Goal: Task Accomplishment & Management: Manage account settings

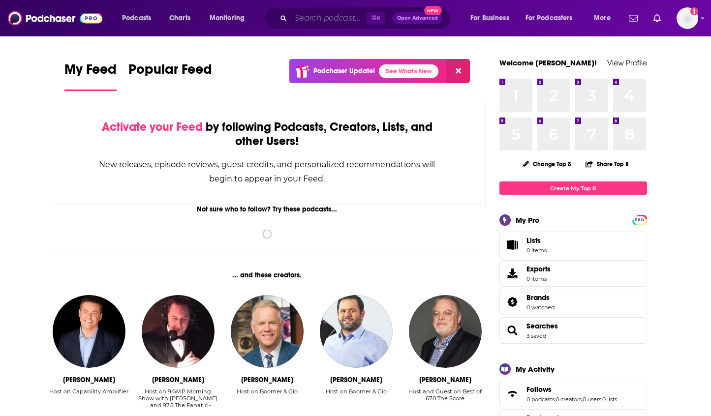
click at [294, 23] on input "Search podcasts, credits, & more..." at bounding box center [329, 18] width 76 height 16
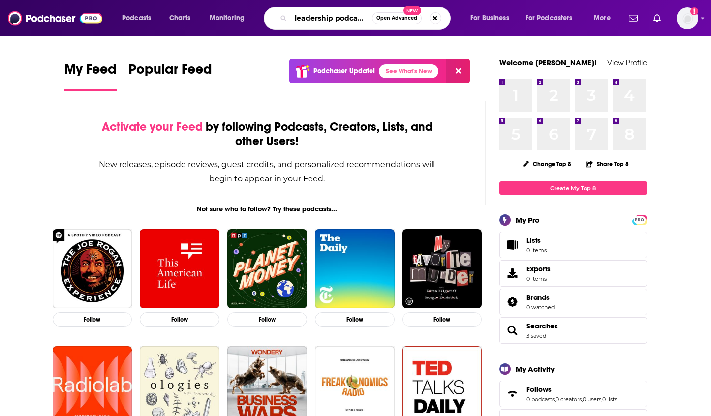
type input "leadership podcasts"
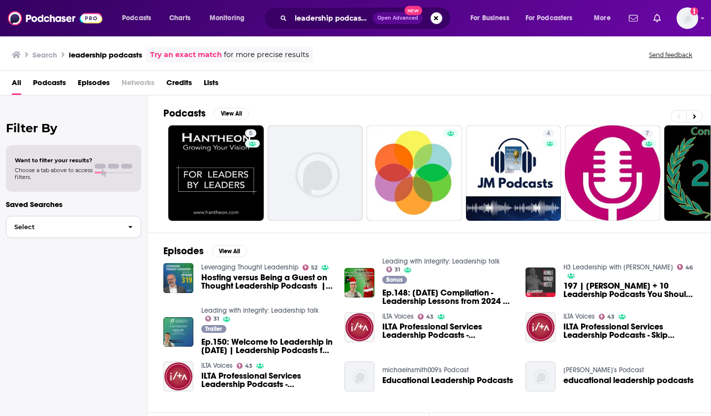
click at [93, 220] on button "Select" at bounding box center [73, 227] width 135 height 22
click at [338, 78] on div "All Podcasts Episodes Networks Credits Lists" at bounding box center [357, 85] width 691 height 20
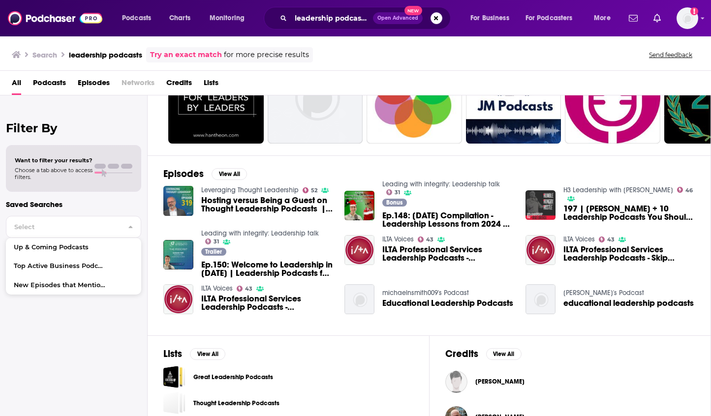
scroll to position [140, 0]
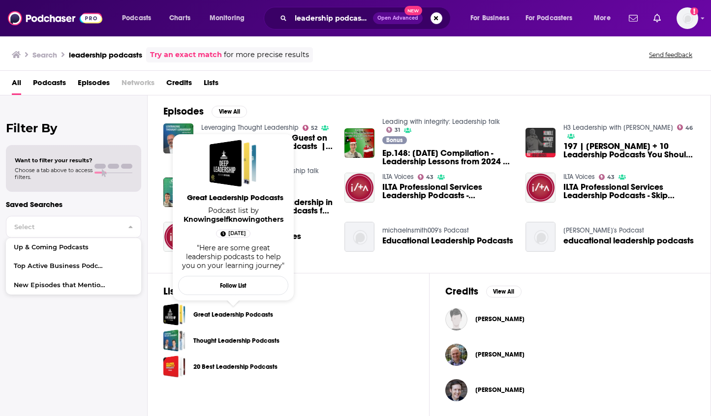
click at [256, 316] on link "Great Leadership Podcasts" at bounding box center [233, 314] width 80 height 11
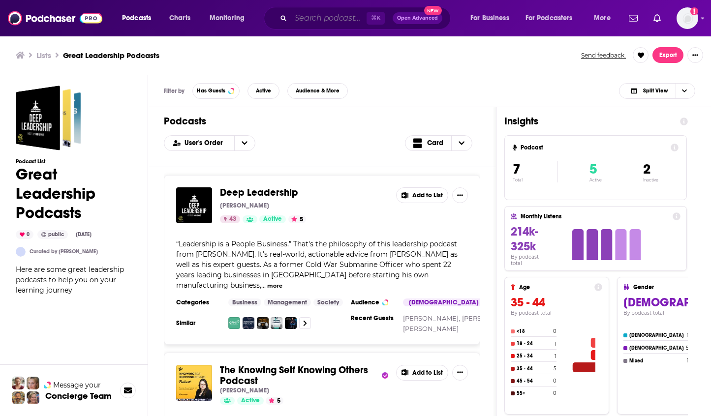
click at [308, 14] on input "Search podcasts, credits, & more..." at bounding box center [329, 18] width 76 height 16
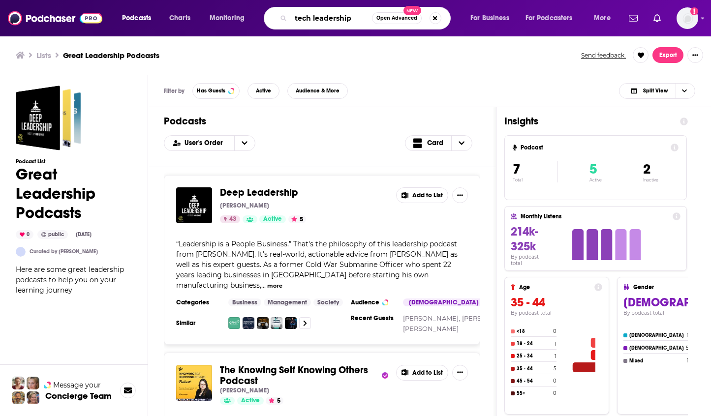
type input "tech leadership"
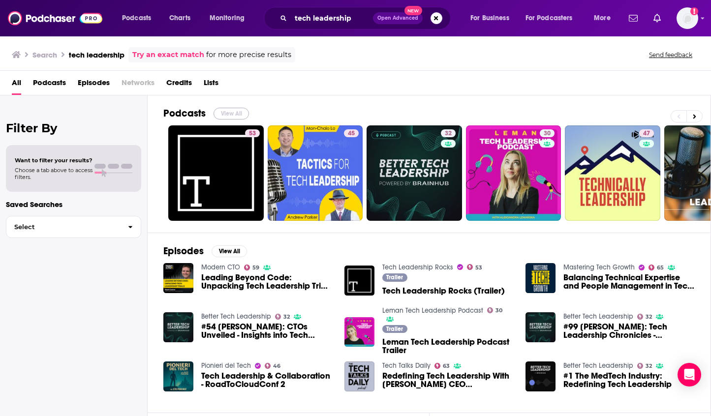
click at [232, 112] on button "View All" at bounding box center [230, 114] width 35 height 12
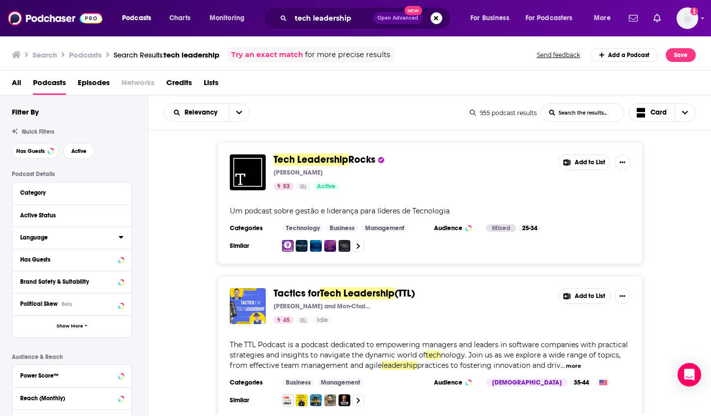
click at [101, 235] on div "Language" at bounding box center [66, 237] width 92 height 7
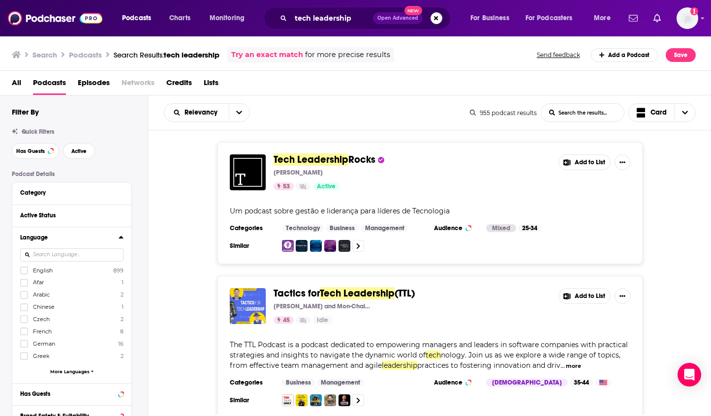
click at [41, 271] on span "English" at bounding box center [43, 270] width 20 height 7
click at [24, 273] on input "multiSelectOption-en-0" at bounding box center [24, 273] width 0 height 0
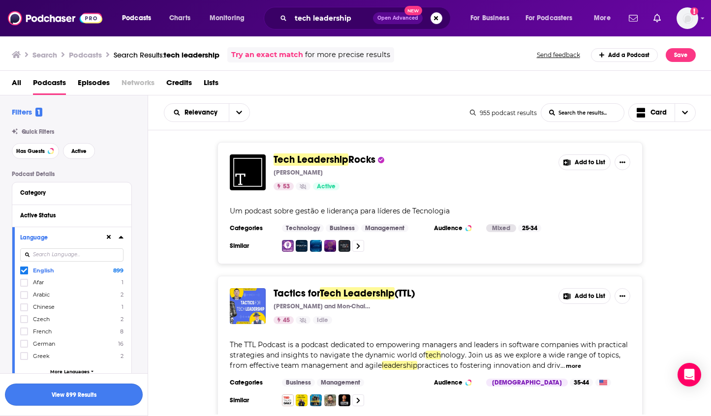
click at [93, 399] on button "View 899 Results" at bounding box center [74, 395] width 138 height 22
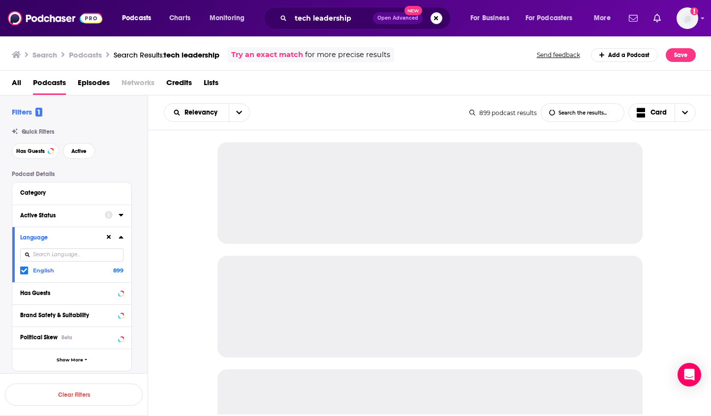
click at [113, 211] on div at bounding box center [114, 215] width 19 height 12
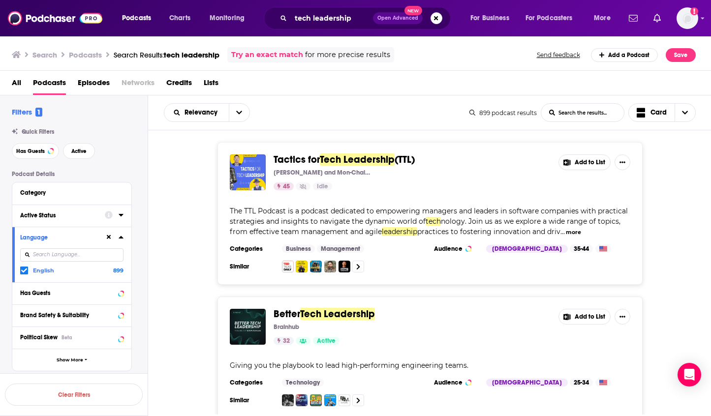
click at [84, 211] on button "Active Status" at bounding box center [62, 215] width 85 height 12
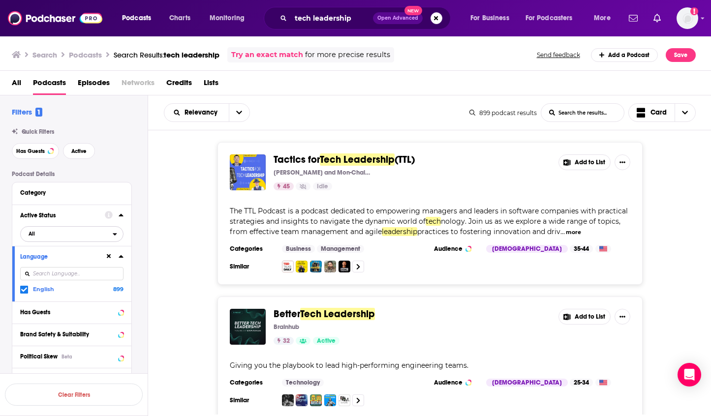
click at [82, 235] on span "All" at bounding box center [67, 233] width 92 height 13
click at [73, 261] on div "Active 279" at bounding box center [75, 266] width 110 height 16
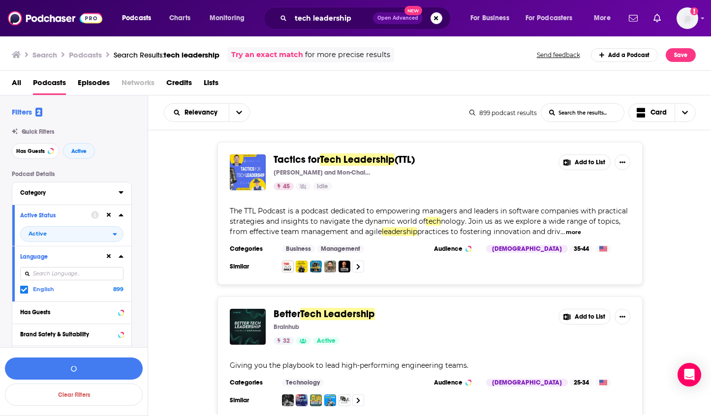
click at [119, 194] on icon at bounding box center [121, 192] width 5 height 8
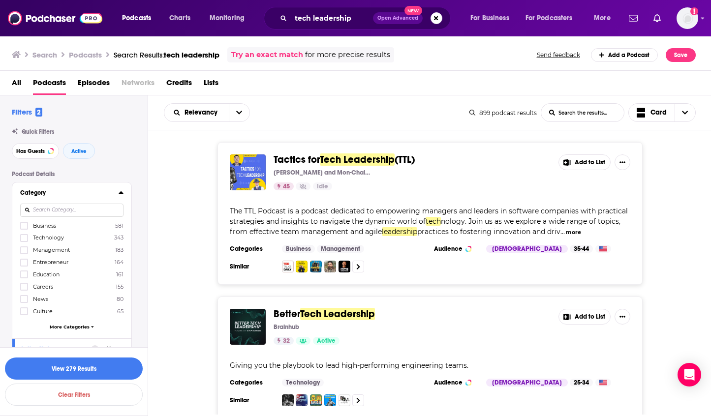
click at [47, 246] on label "Management 183" at bounding box center [71, 250] width 103 height 8
click at [24, 253] on input "multiSelectOption-management-2" at bounding box center [24, 253] width 0 height 0
click at [50, 227] on span "Management" at bounding box center [52, 225] width 39 height 7
click at [24, 228] on input "multiSelectOption-management-0" at bounding box center [24, 228] width 0 height 0
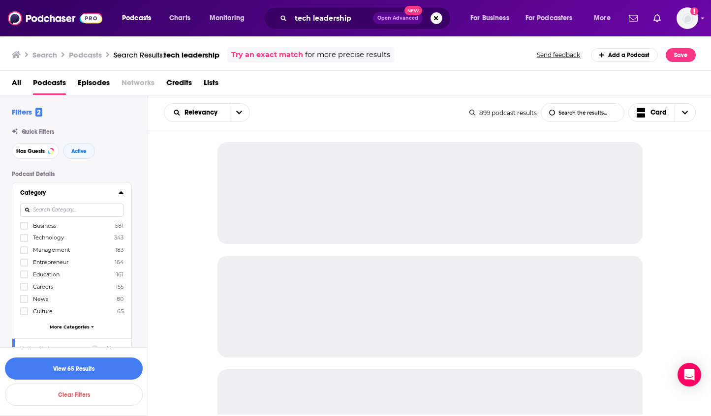
click at [46, 237] on span "Technology" at bounding box center [48, 237] width 31 height 7
click at [24, 241] on input "multiSelectOption-technology-1" at bounding box center [24, 241] width 0 height 0
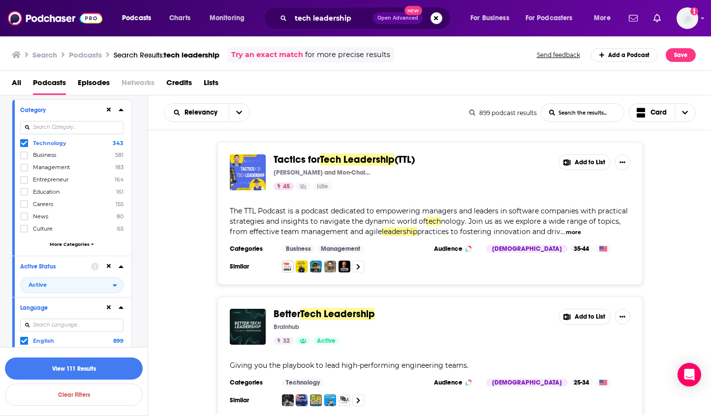
scroll to position [84, 0]
click at [79, 242] on span "More Categories" at bounding box center [70, 242] width 40 height 5
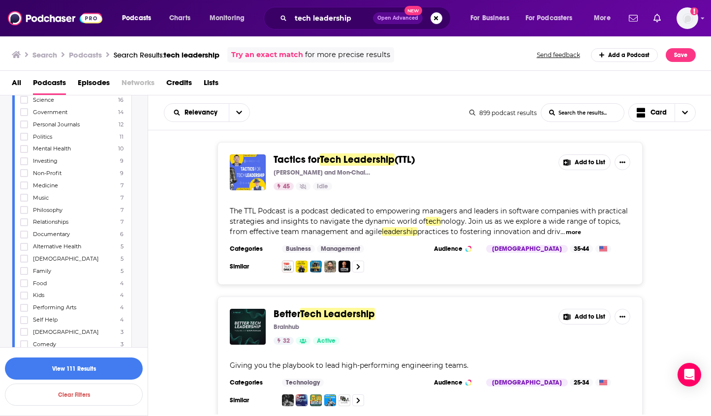
scroll to position [336, 0]
click at [66, 364] on button "View 111 Results" at bounding box center [74, 368] width 138 height 22
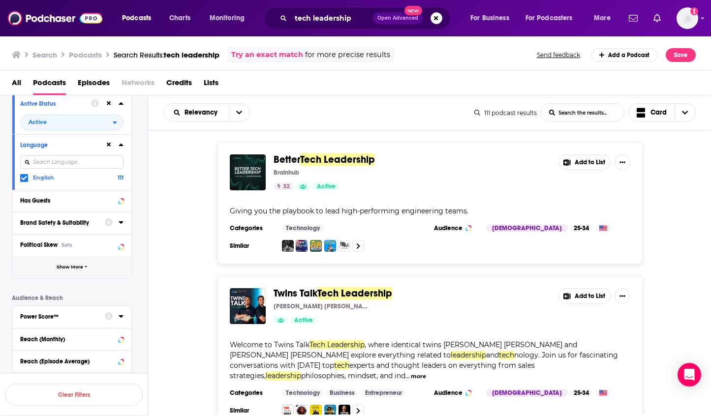
scroll to position [407, 0]
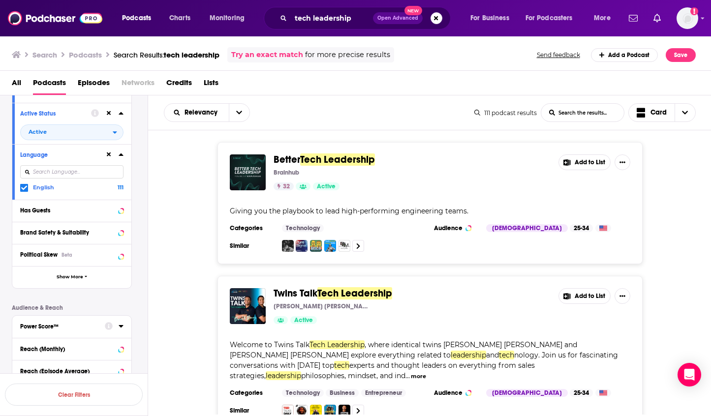
click at [83, 212] on div "Has Guests" at bounding box center [68, 210] width 97 height 7
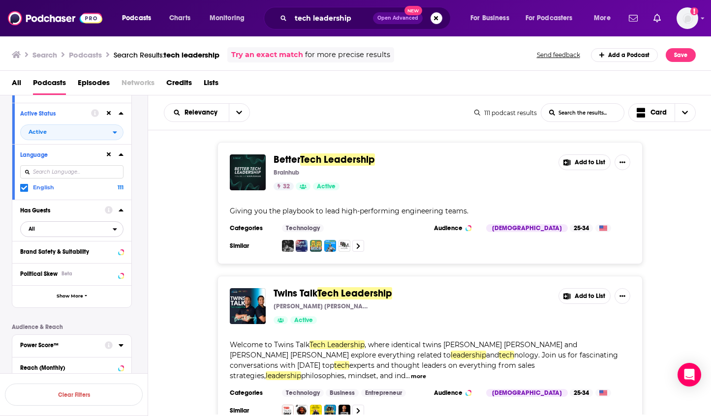
click at [53, 231] on span "All" at bounding box center [67, 228] width 92 height 13
click at [51, 277] on span "Has guests" at bounding box center [54, 277] width 59 height 5
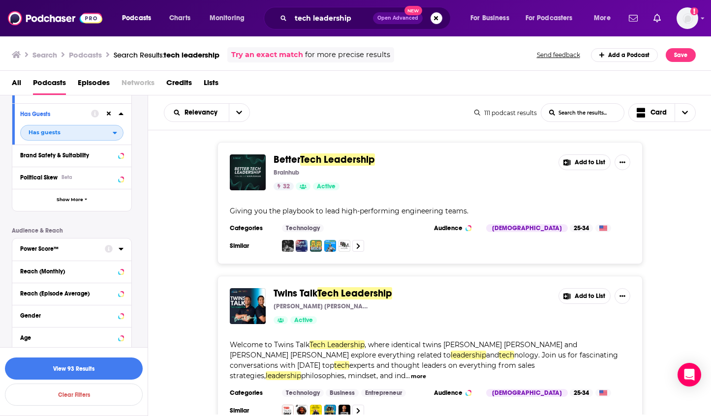
scroll to position [508, 0]
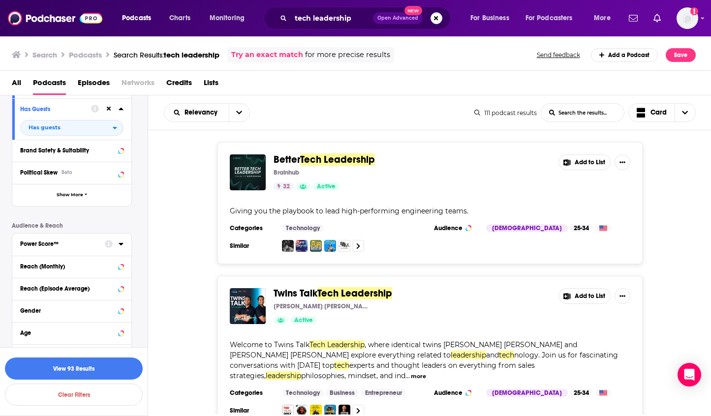
click at [94, 244] on div "Power Score™" at bounding box center [59, 243] width 78 height 7
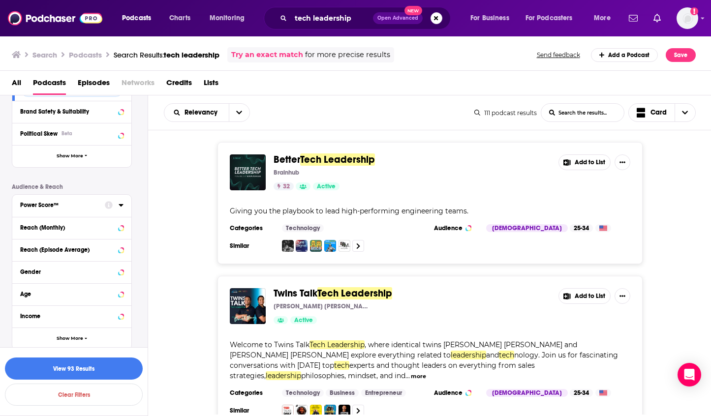
scroll to position [556, 0]
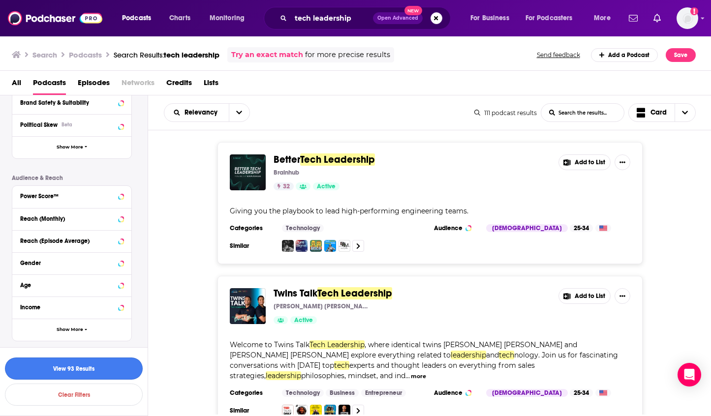
click at [86, 370] on button "View 93 Results" at bounding box center [74, 368] width 138 height 22
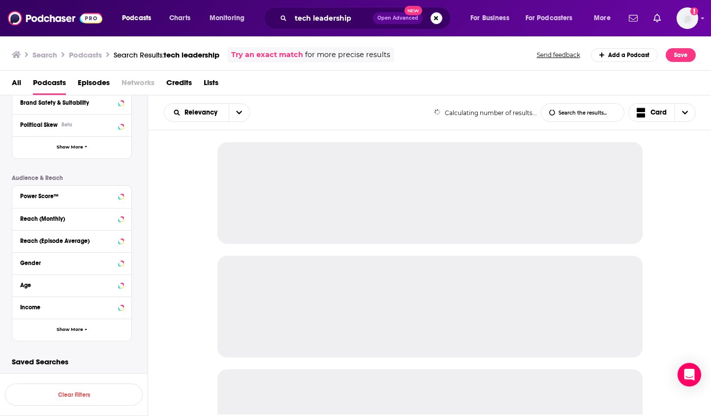
scroll to position [531, 0]
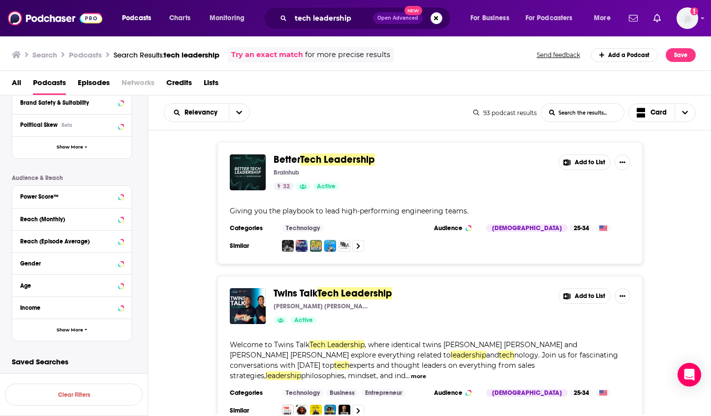
click at [574, 154] on div "Better Tech Leadership Brainhub 32 Active Add to List Giving you the playbook t…" at bounding box center [429, 203] width 425 height 122
click at [575, 166] on button "Add to List" at bounding box center [584, 162] width 52 height 16
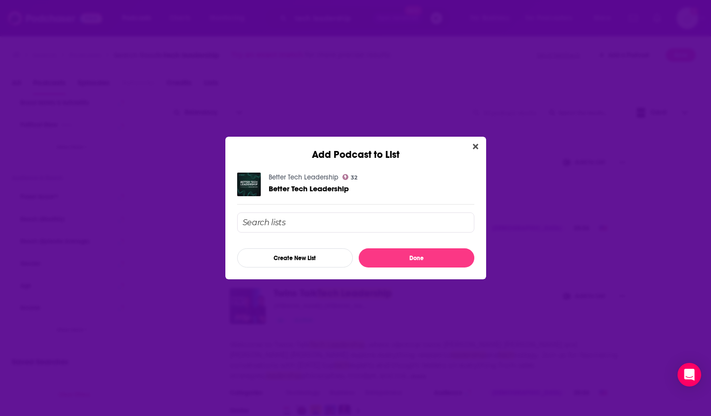
click at [341, 221] on input "Add Podcast To List" at bounding box center [355, 222] width 237 height 20
click at [309, 263] on button "Create New List" at bounding box center [295, 257] width 116 height 19
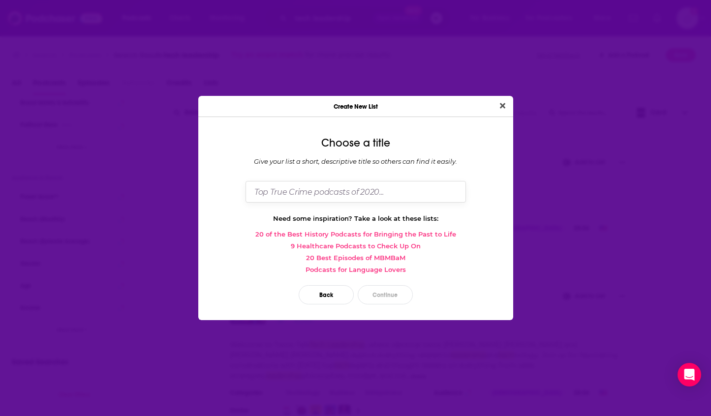
click at [316, 186] on input "Dialog" at bounding box center [355, 191] width 220 height 21
type input "LaunchDarkly - [PERSON_NAME]"
click at [496, 100] on button "Close" at bounding box center [502, 106] width 13 height 12
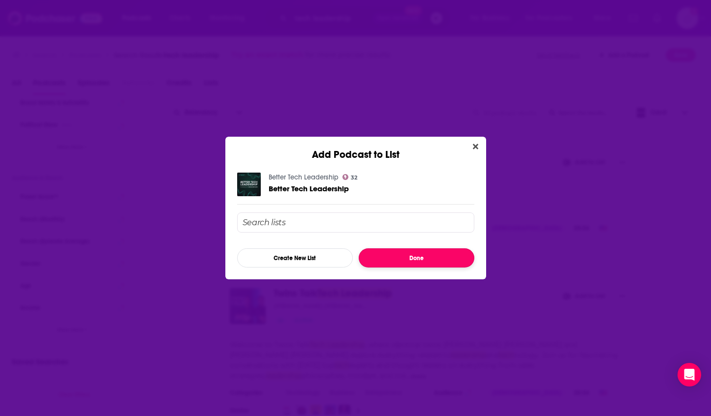
click at [385, 260] on button "Done" at bounding box center [416, 257] width 116 height 19
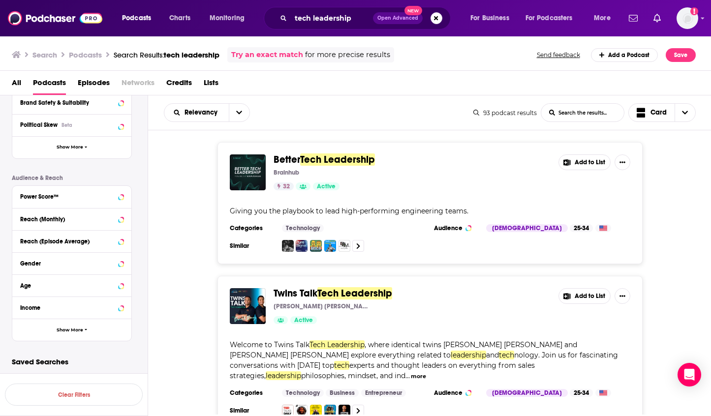
click at [595, 163] on button "Add to List" at bounding box center [584, 162] width 52 height 16
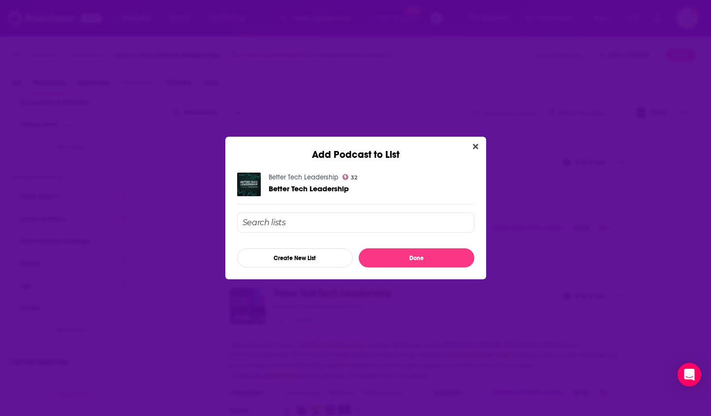
click at [349, 221] on input "Add Podcast To List" at bounding box center [355, 222] width 237 height 20
type input "launchdarkly"
click at [438, 270] on div "Better Tech Leadership 32 Better Tech Leadership launchdarkly Create New List D…" at bounding box center [355, 220] width 261 height 119
click at [438, 259] on button "Done" at bounding box center [416, 257] width 116 height 19
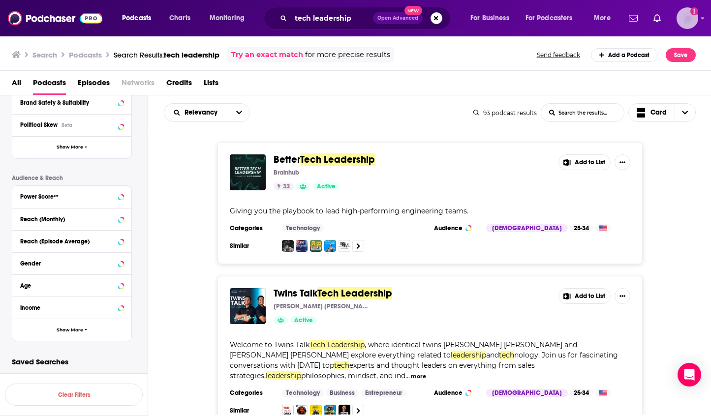
click at [689, 16] on img "Logged in as danikarchmer" at bounding box center [687, 18] width 22 height 22
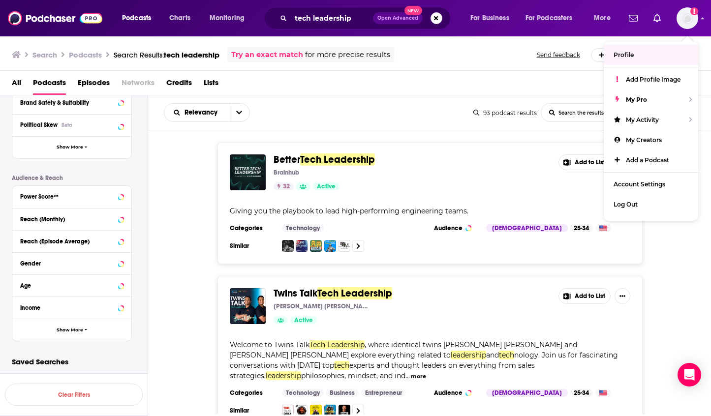
click at [467, 167] on div "Better Tech Leadership Brainhub 32 Active" at bounding box center [411, 172] width 277 height 36
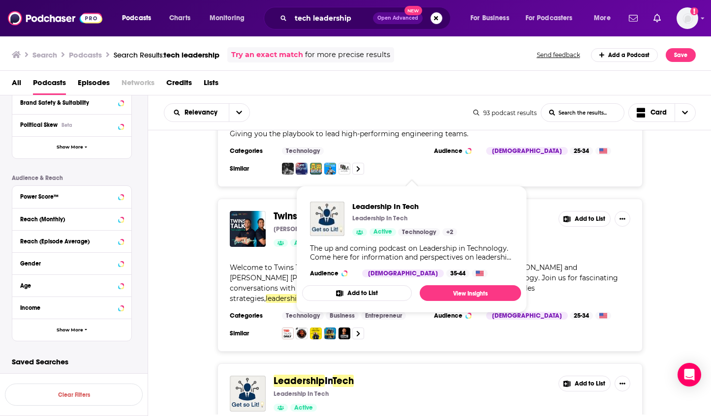
scroll to position [0, 0]
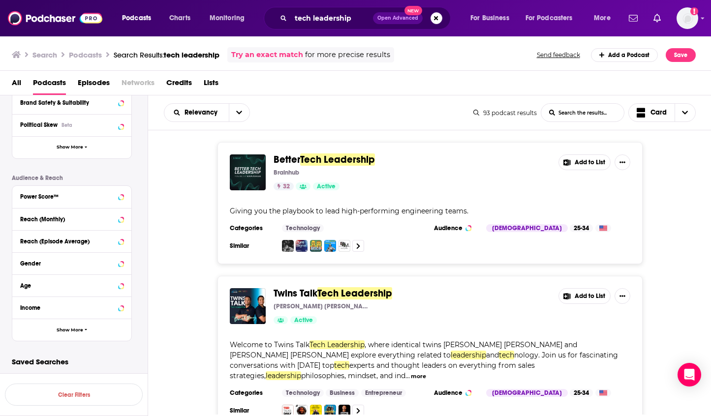
click at [598, 163] on button "Add to List" at bounding box center [584, 162] width 52 height 16
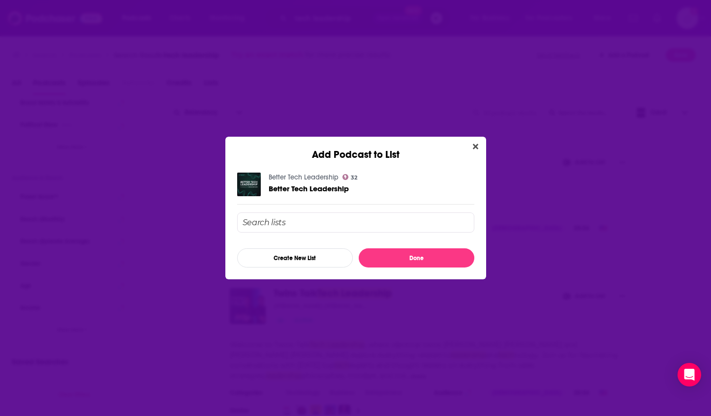
click at [289, 229] on input "Add Podcast To List" at bounding box center [355, 222] width 237 height 20
click at [289, 218] on input "Add Podcast To List" at bounding box center [355, 222] width 237 height 20
type input "Laun"
click at [274, 259] on button "Create New List" at bounding box center [295, 257] width 116 height 19
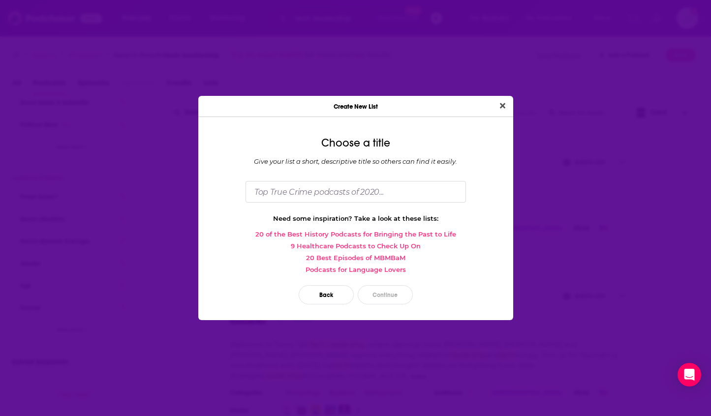
click at [330, 177] on div "Choose a title Give your list a short, descriptive title so others can find it …" at bounding box center [355, 222] width 315 height 195
click at [329, 185] on input "Dialog" at bounding box center [355, 191] width 220 height 21
type input "LaunchDarkly - [PERSON_NAME]"
click at [386, 295] on button "Continue" at bounding box center [384, 294] width 55 height 19
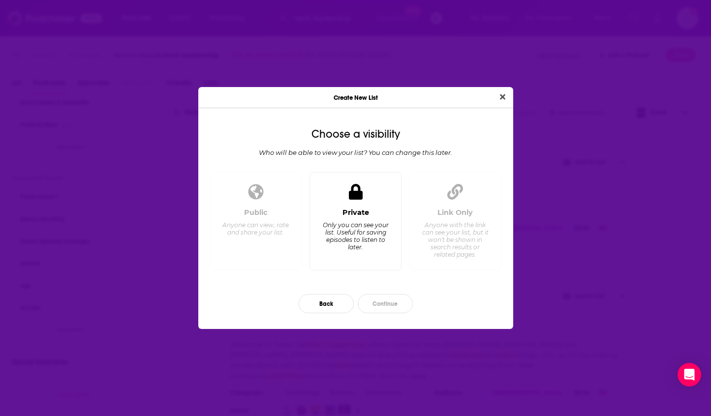
click at [367, 197] on div "Private Only you can see your list. Useful for saving episodes to listen to lat…" at bounding box center [355, 221] width 92 height 99
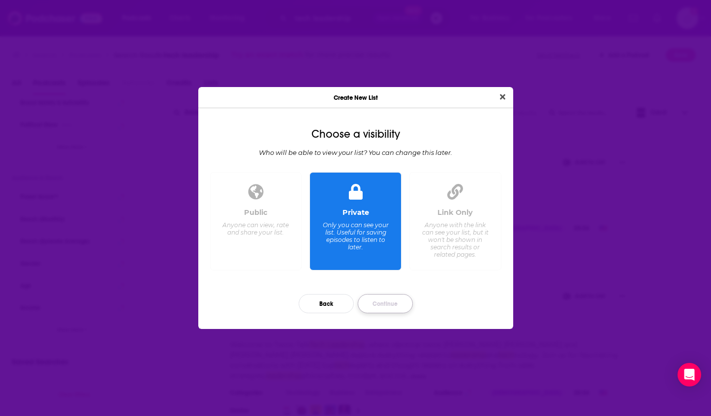
click at [377, 306] on button "Continue" at bounding box center [384, 303] width 55 height 19
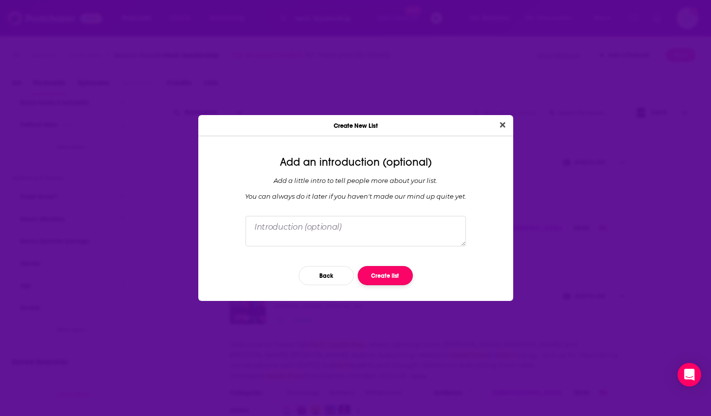
click at [375, 276] on button "Create list" at bounding box center [384, 275] width 55 height 19
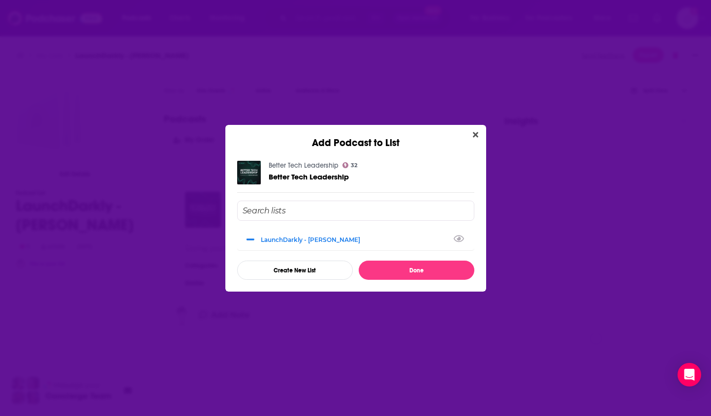
click at [420, 283] on div "Better Tech Leadership 32 Better Tech Leadership LaunchDarkly - [PERSON_NAME] C…" at bounding box center [355, 220] width 261 height 143
click at [421, 272] on button "Done" at bounding box center [416, 270] width 116 height 19
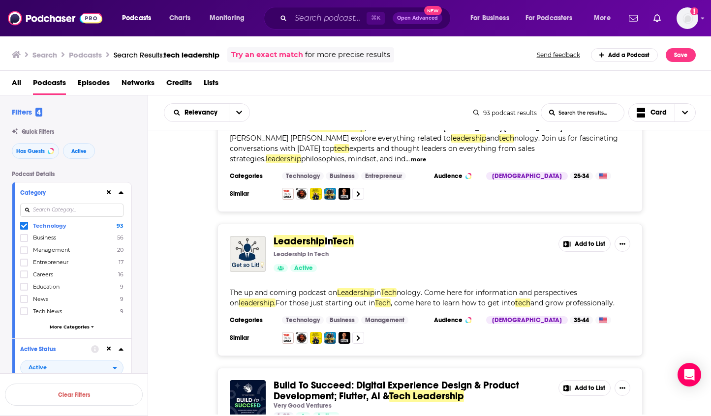
scroll to position [242, 0]
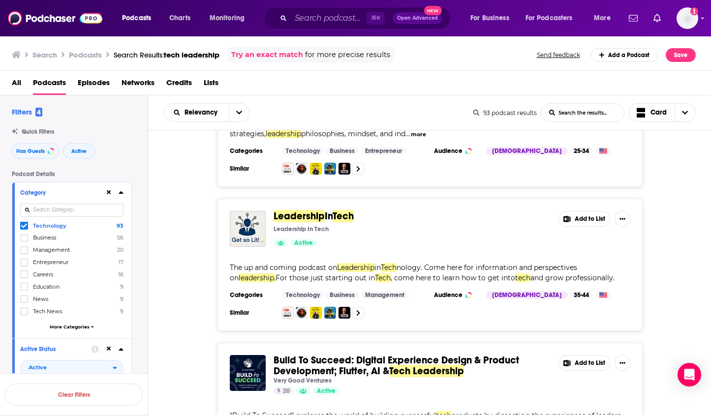
click at [582, 211] on button "Add to List" at bounding box center [584, 219] width 52 height 16
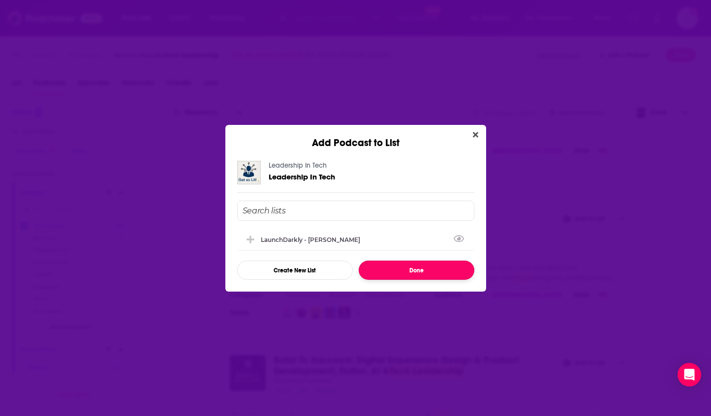
click at [418, 275] on button "Done" at bounding box center [416, 270] width 116 height 19
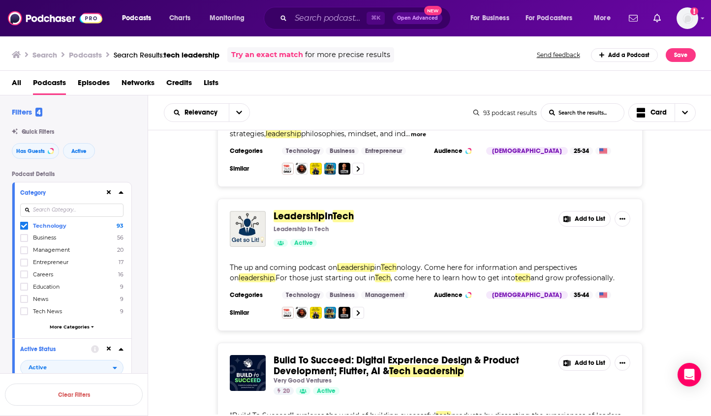
click at [577, 199] on div "Leadership In Tech Leadership In Tech Active Add to List The up and coming podc…" at bounding box center [429, 265] width 425 height 132
click at [576, 211] on button "Add to List" at bounding box center [584, 219] width 52 height 16
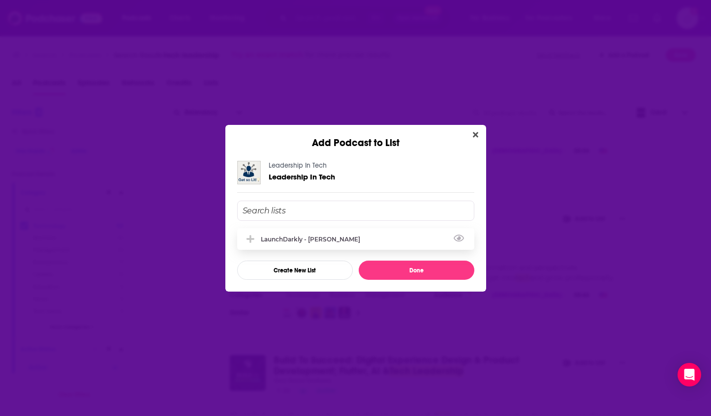
click at [261, 239] on div "LaunchDarkly - [PERSON_NAME]" at bounding box center [313, 239] width 105 height 7
click at [380, 266] on button "Done" at bounding box center [416, 270] width 116 height 19
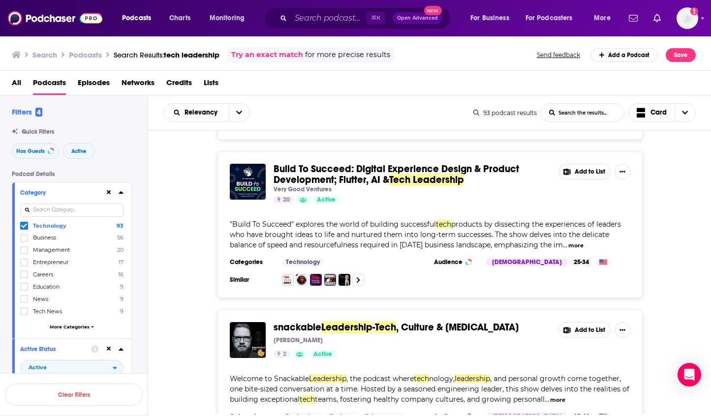
scroll to position [433, 0]
click at [592, 164] on button "Add to List" at bounding box center [584, 172] width 52 height 16
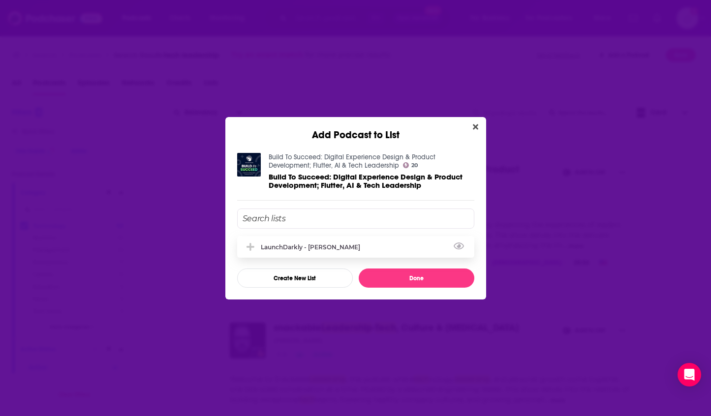
click at [387, 242] on div "LaunchDarkly - [PERSON_NAME]" at bounding box center [355, 247] width 237 height 22
click at [413, 281] on button "Done" at bounding box center [416, 277] width 116 height 19
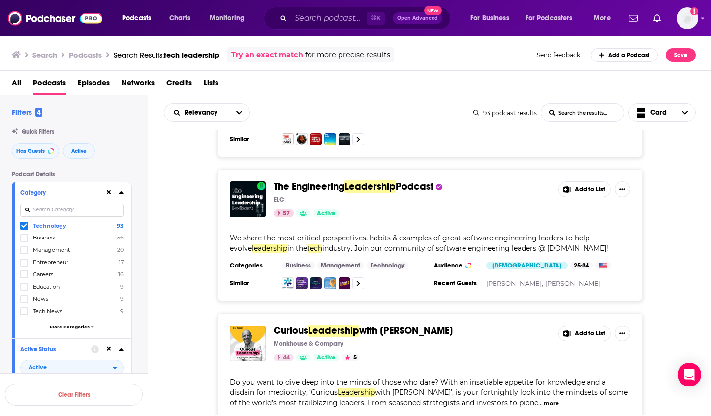
scroll to position [1040, 0]
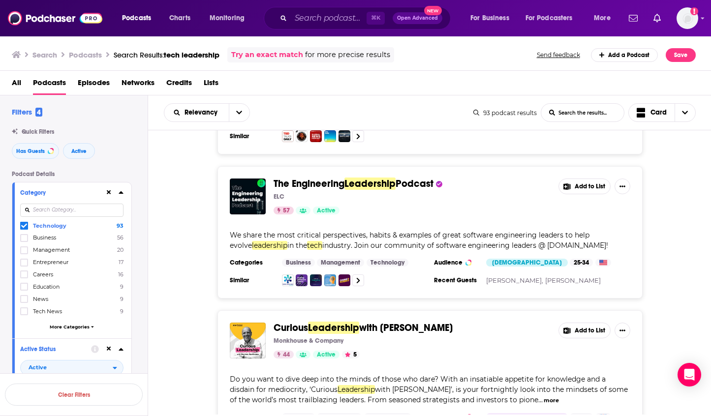
click at [596, 178] on button "Add to List" at bounding box center [584, 186] width 52 height 16
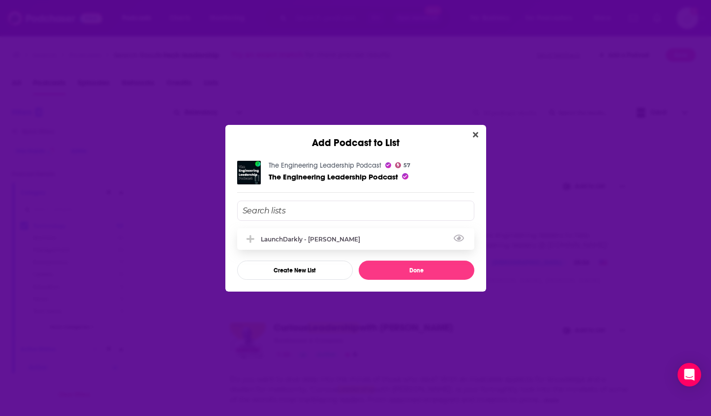
click at [406, 239] on div "LaunchDarkly - [PERSON_NAME]" at bounding box center [355, 239] width 237 height 22
click at [412, 269] on button "Done" at bounding box center [416, 270] width 116 height 19
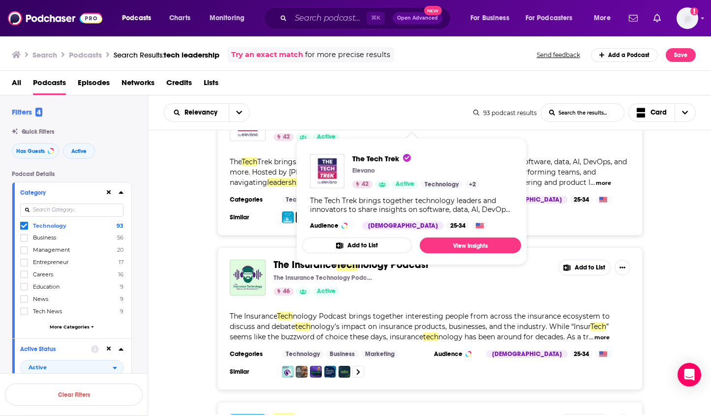
scroll to position [1903, 0]
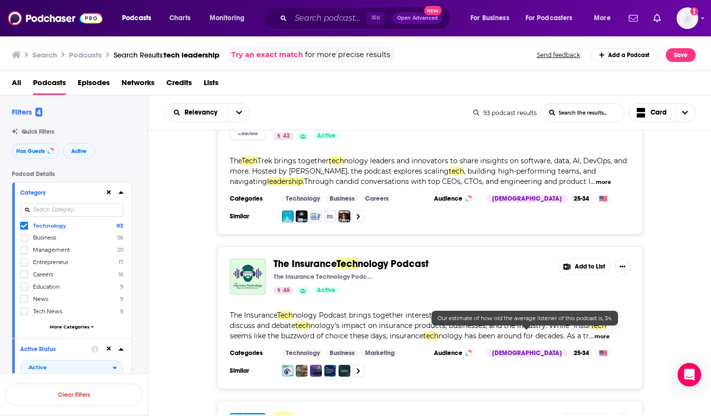
click at [553, 311] on span "nology Podcast brings together interesting people from across the insurance eco…" at bounding box center [420, 320] width 380 height 19
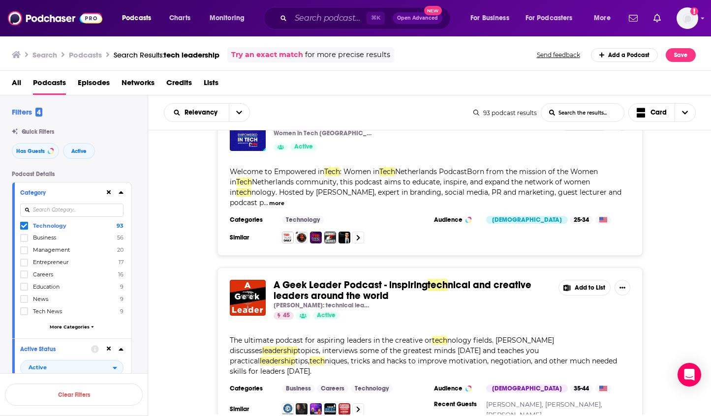
scroll to position [3641, 0]
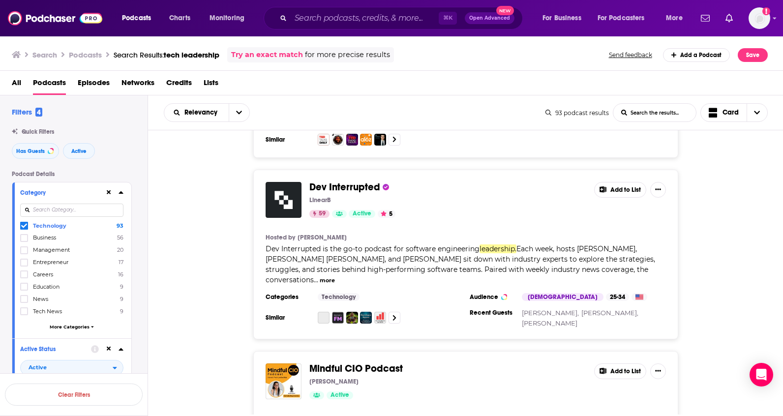
scroll to position [5666, 0]
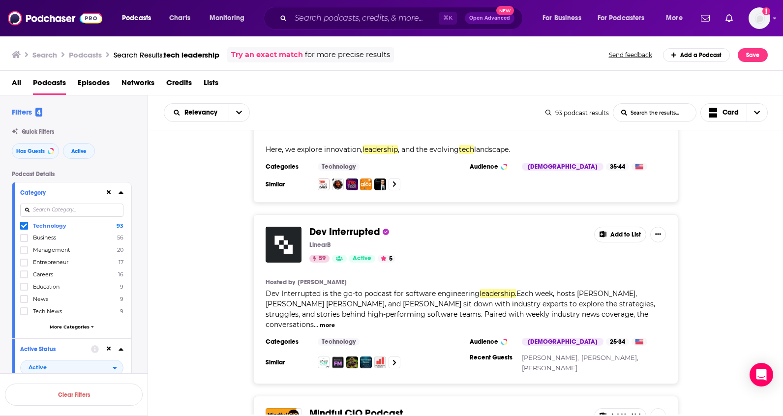
click at [619, 227] on button "Add to List" at bounding box center [620, 235] width 52 height 16
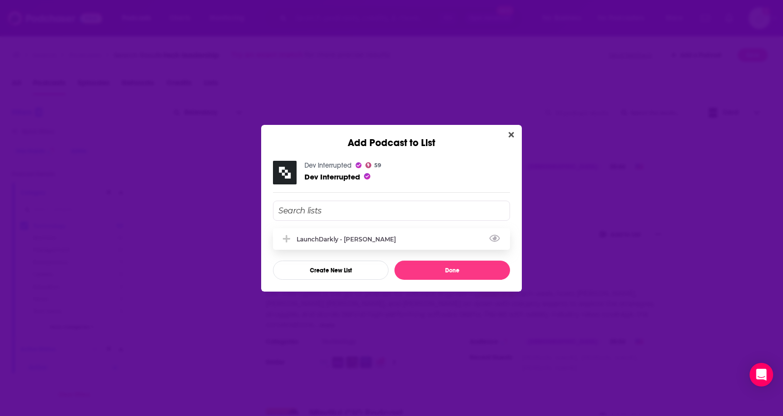
click at [378, 243] on div "LaunchDarkly - [PERSON_NAME]" at bounding box center [391, 239] width 237 height 22
click at [455, 273] on button "Done" at bounding box center [452, 270] width 116 height 19
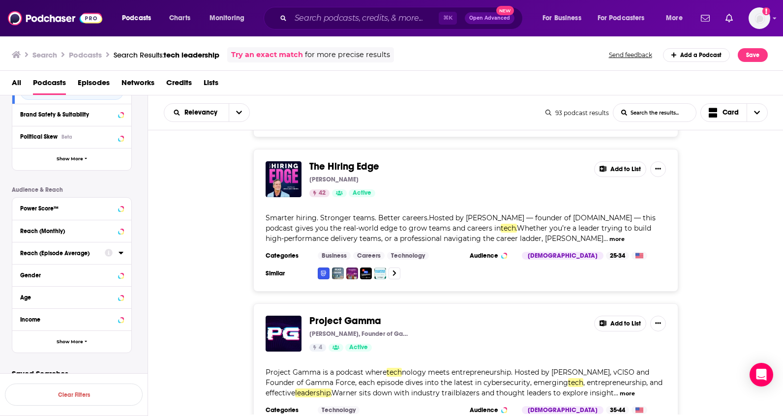
scroll to position [385, 0]
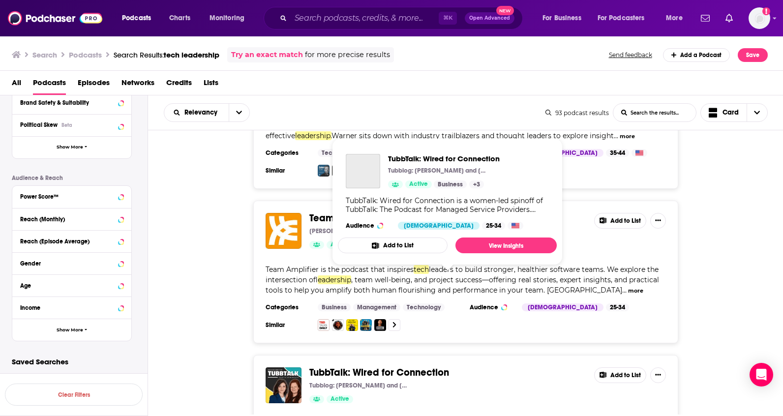
scroll to position [7678, 0]
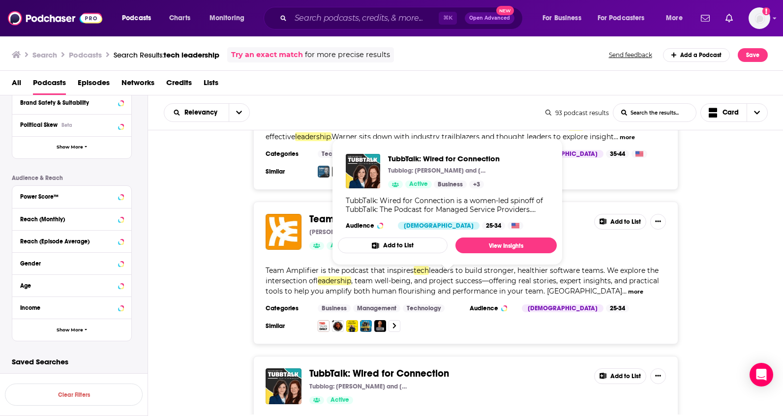
click at [691, 211] on div "Team Amplifier [PERSON_NAME] Active Add to List Team Amplifier is the podcast t…" at bounding box center [465, 273] width 635 height 143
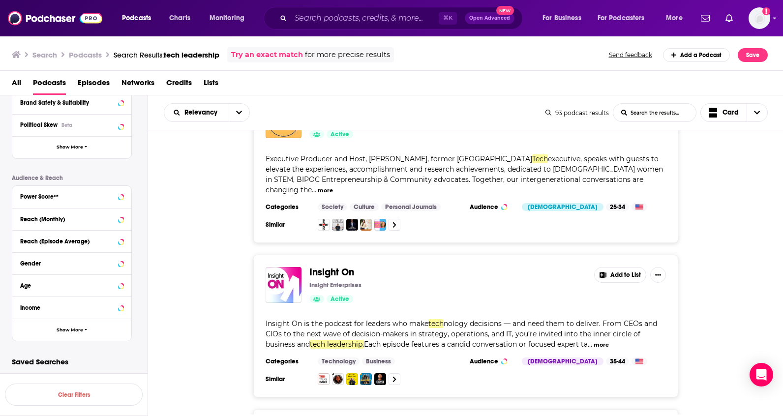
scroll to position [11264, 0]
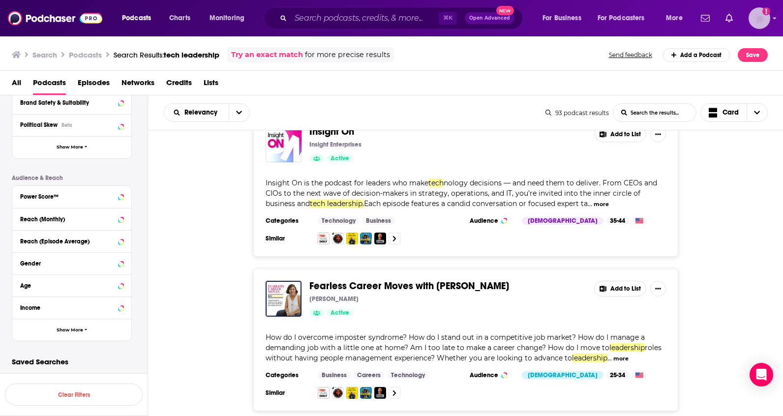
click at [710, 14] on img "Logged in as danikarchmer" at bounding box center [759, 18] width 22 height 22
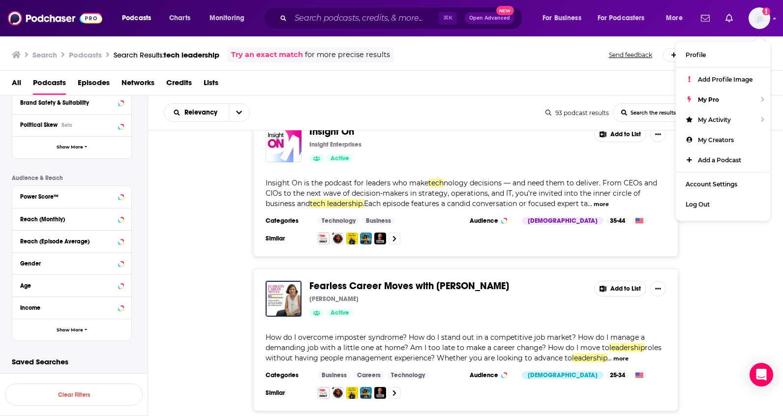
click at [568, 49] on div "Search Podcasts Search Results: tech leadership Try an exact match for more pre…" at bounding box center [390, 54] width 756 height 15
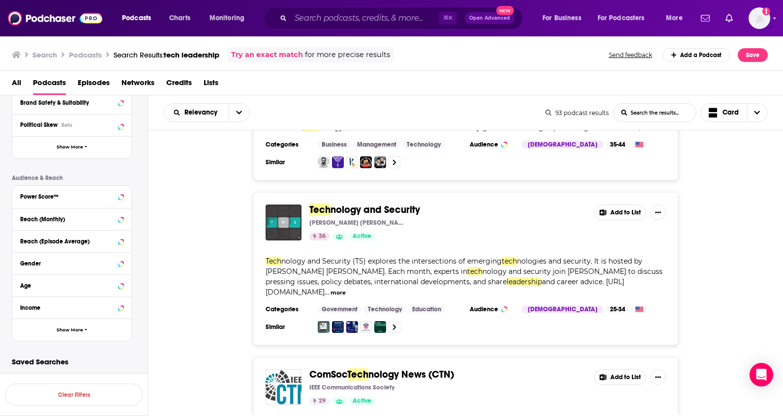
scroll to position [2776, 0]
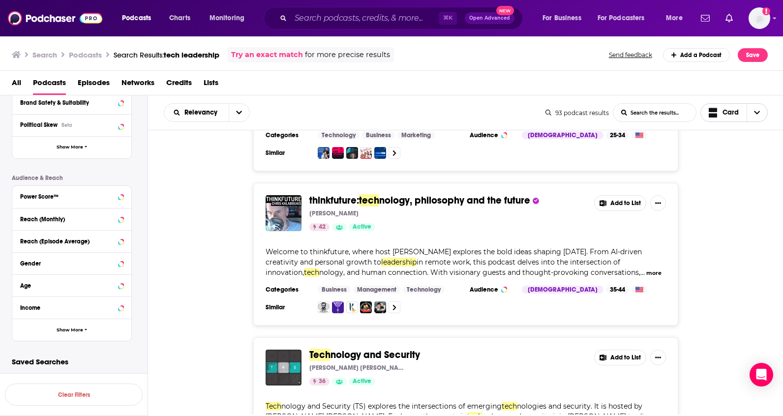
click at [710, 109] on button "Card" at bounding box center [734, 112] width 68 height 19
click at [560, 84] on div "All Podcasts Episodes Networks Credits Lists" at bounding box center [394, 85] width 764 height 20
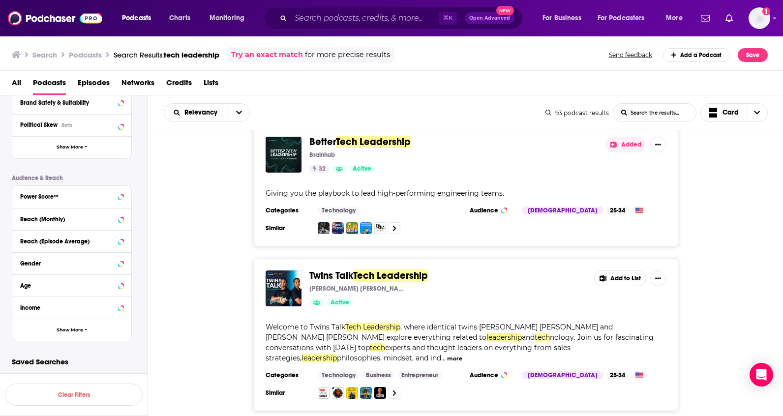
scroll to position [0, 0]
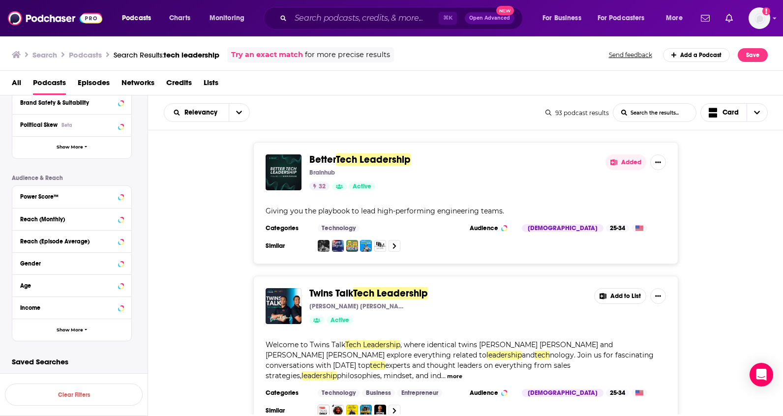
click at [372, 153] on div "Better Tech Leadership Brainhub 32 Active Added Giving you the playbook to lead…" at bounding box center [465, 203] width 425 height 122
click at [373, 160] on span "Tech Leadership" at bounding box center [373, 159] width 75 height 12
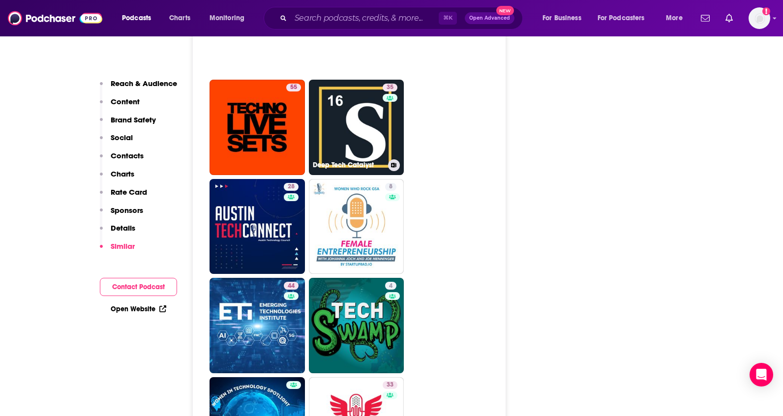
scroll to position [1691, 0]
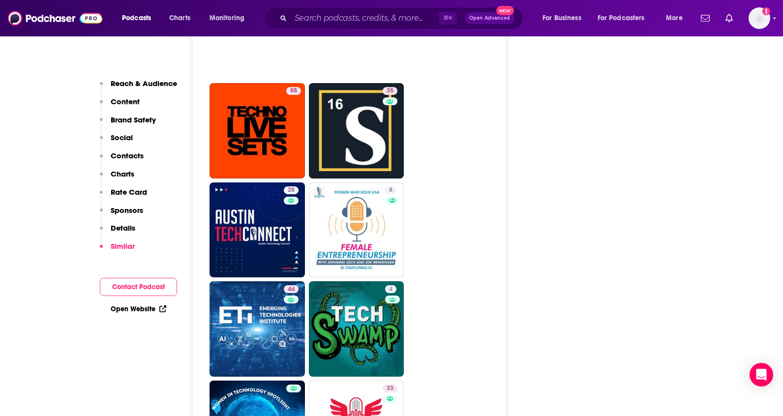
click at [128, 105] on p "Content" at bounding box center [125, 101] width 29 height 9
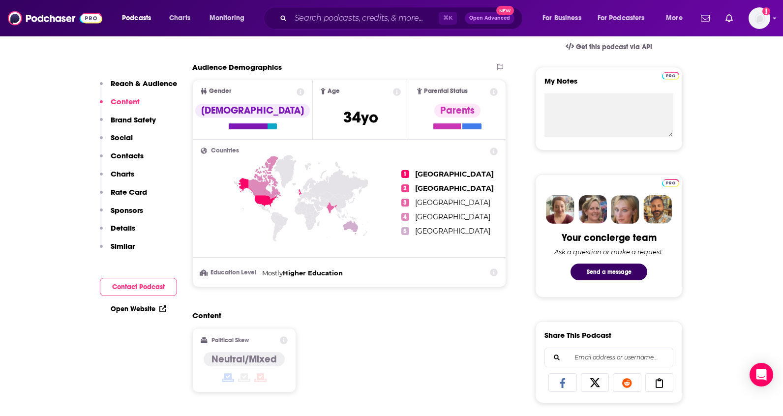
scroll to position [0, 0]
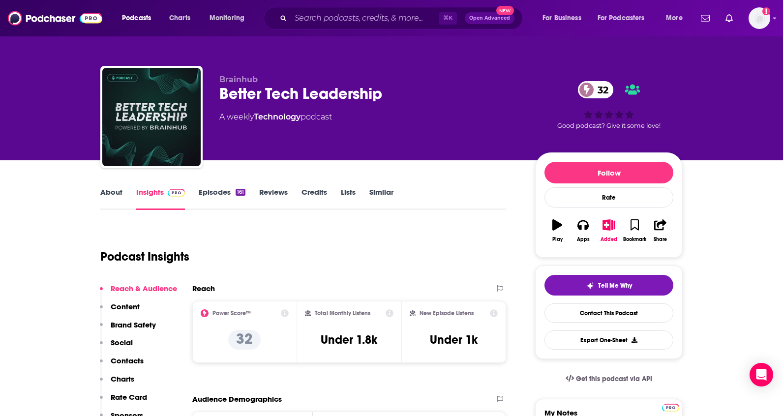
click at [232, 205] on link "Episodes 161" at bounding box center [222, 198] width 47 height 23
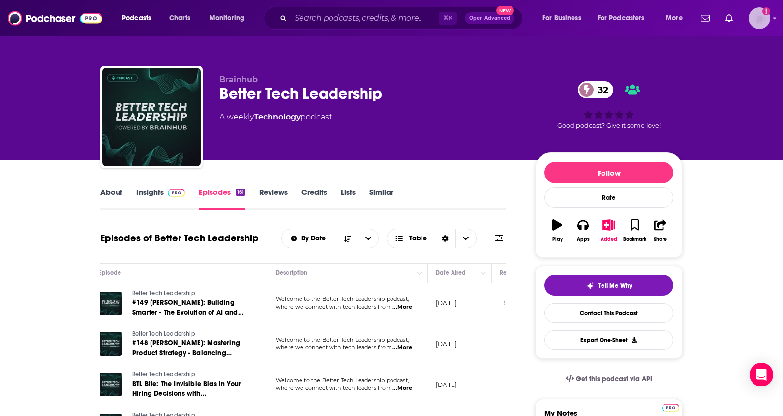
click at [710, 19] on img "Logged in as danikarchmer" at bounding box center [759, 18] width 22 height 22
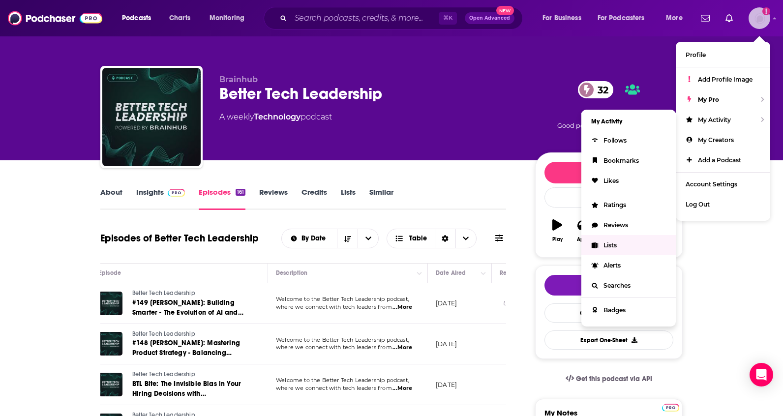
click at [604, 241] on link "Lists" at bounding box center [628, 245] width 94 height 20
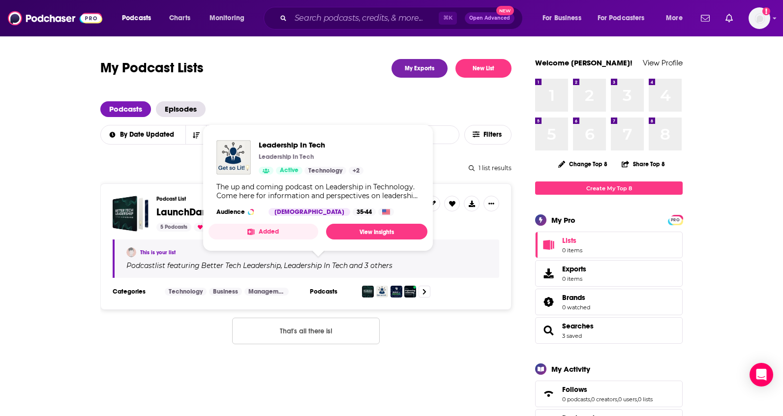
click at [173, 211] on span "LaunchDarkly - [PERSON_NAME]" at bounding box center [227, 212] width 142 height 12
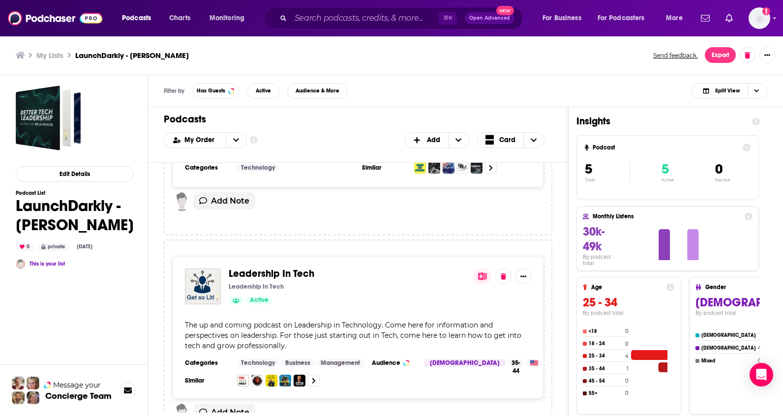
scroll to position [137, 0]
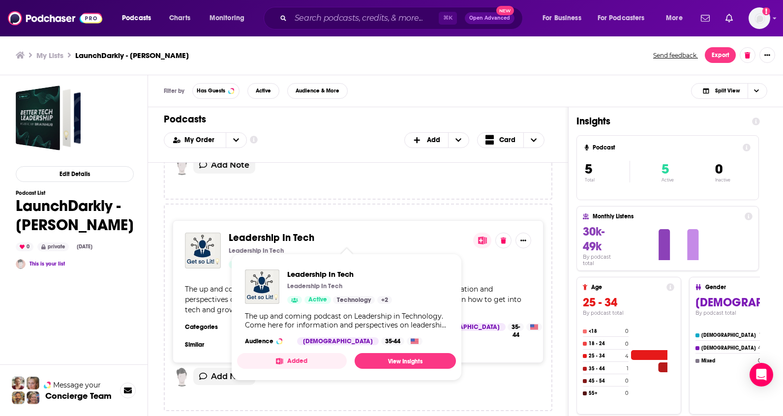
click at [301, 241] on span "Leadership In Tech" at bounding box center [272, 238] width 86 height 12
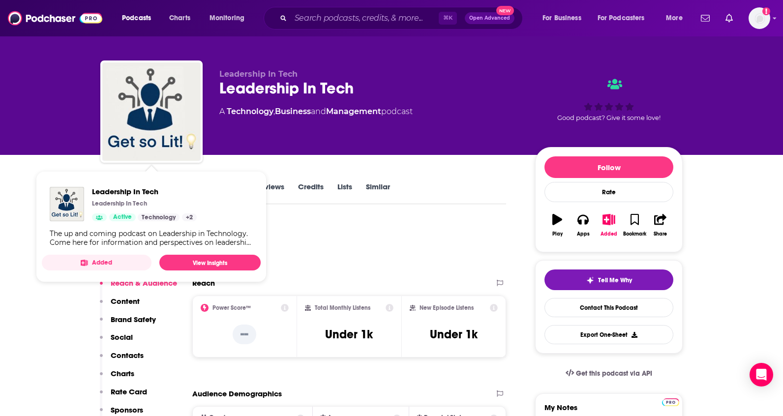
scroll to position [8, 0]
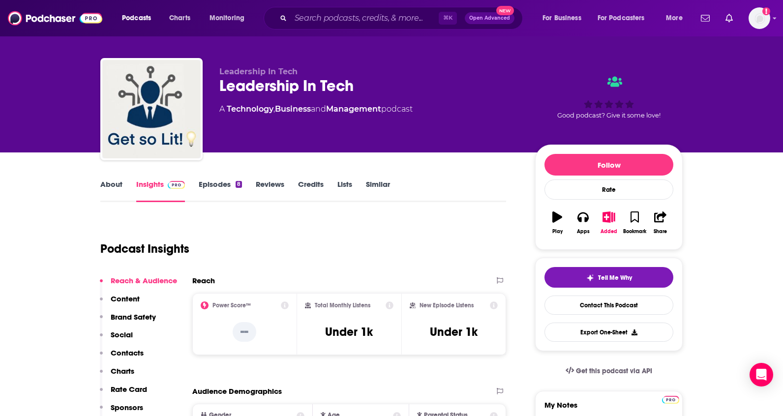
click at [214, 186] on link "Episodes 8" at bounding box center [220, 190] width 43 height 23
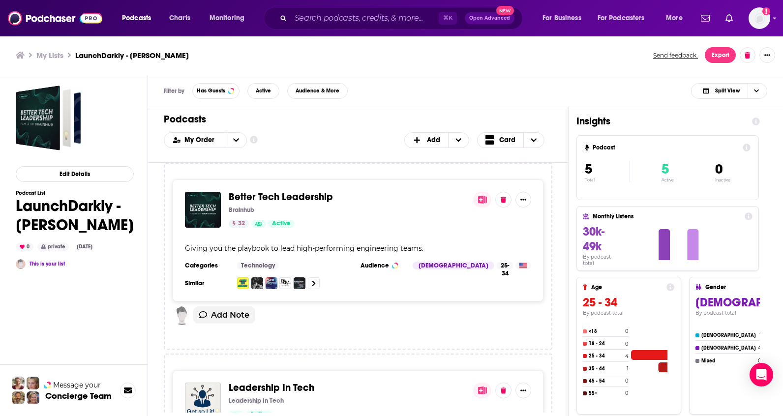
click at [295, 190] on div "Better Tech Leadership Brainhub 32 Active Giving you the playbook to lead high-…" at bounding box center [358, 240] width 371 height 122
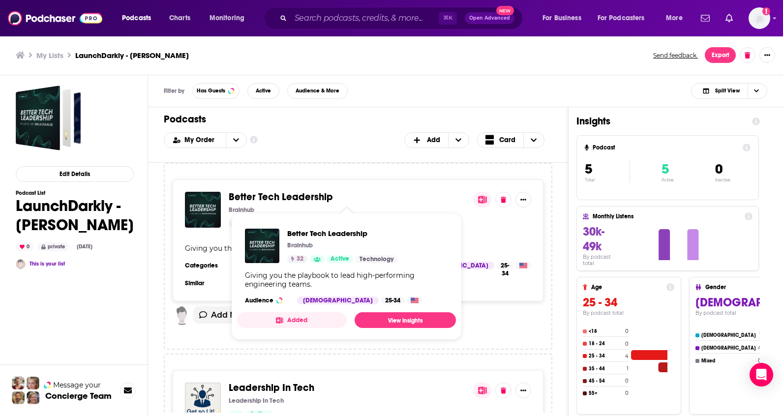
click at [295, 198] on span "Better Tech Leadership" at bounding box center [281, 197] width 104 height 12
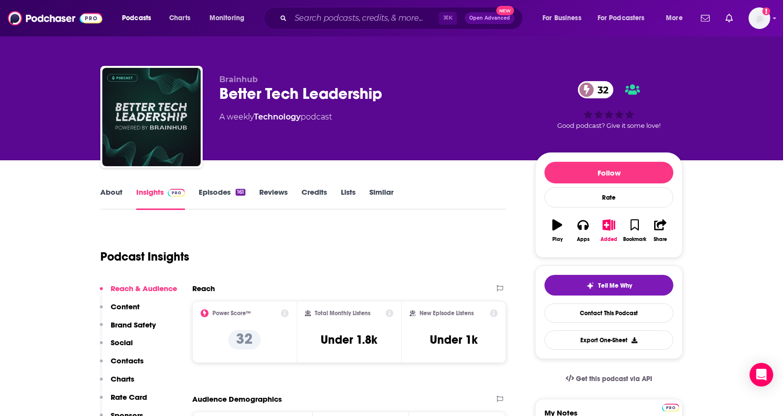
click at [220, 201] on link "Episodes 161" at bounding box center [222, 198] width 47 height 23
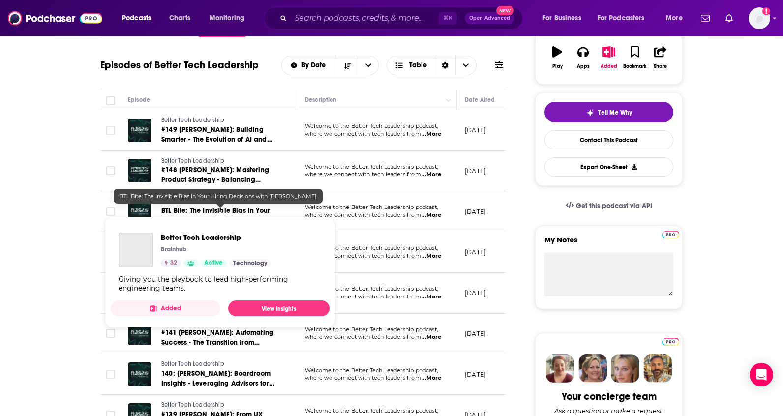
scroll to position [204, 0]
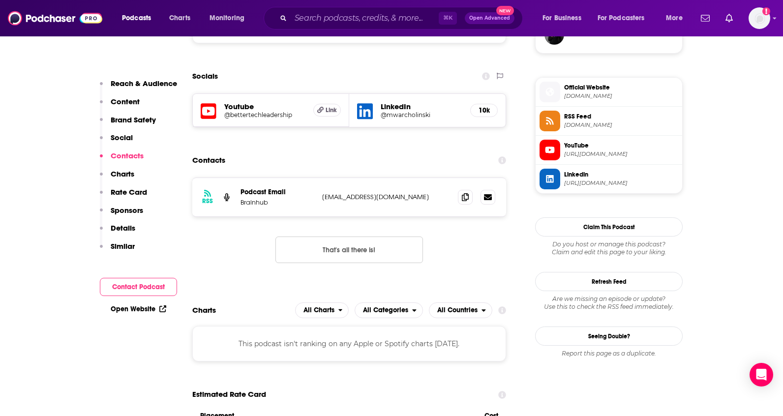
scroll to position [771, 0]
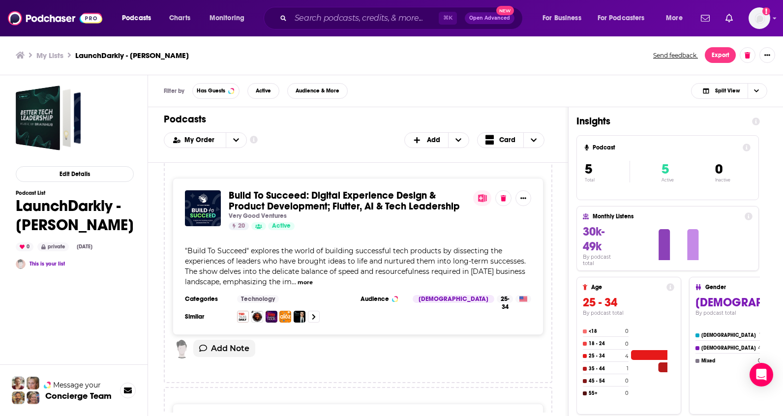
scroll to position [381, 0]
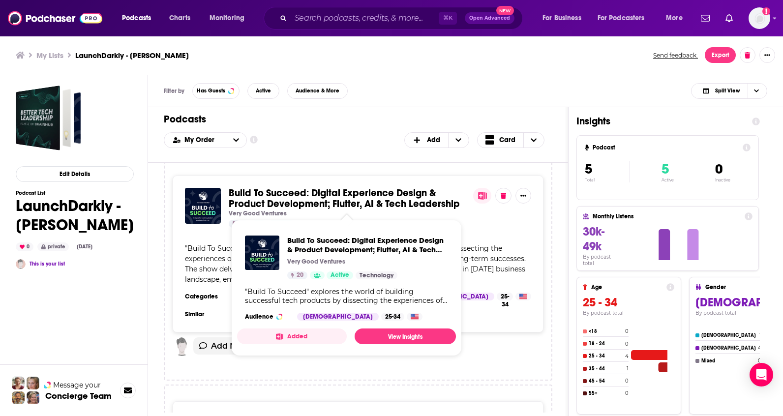
click at [347, 202] on span "Build To Succeed: Digital Experience Design & Product Development; Flutter, AI …" at bounding box center [344, 198] width 231 height 23
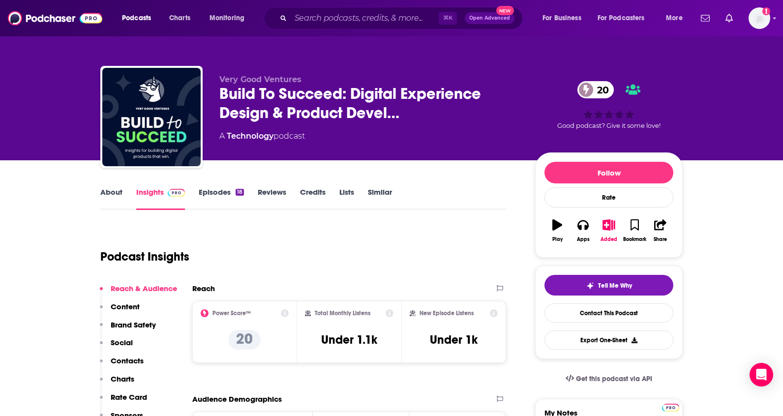
click at [200, 198] on link "Episodes 18" at bounding box center [221, 198] width 45 height 23
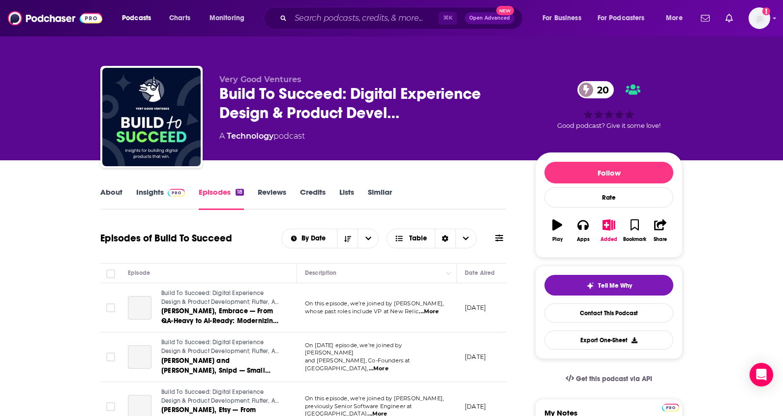
click at [152, 190] on link "Insights" at bounding box center [160, 198] width 49 height 23
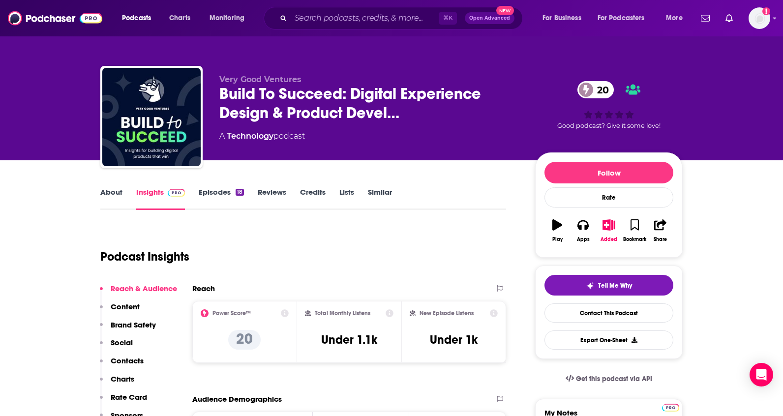
click at [221, 192] on link "Episodes 18" at bounding box center [221, 198] width 45 height 23
